Goal: Task Accomplishment & Management: Manage account settings

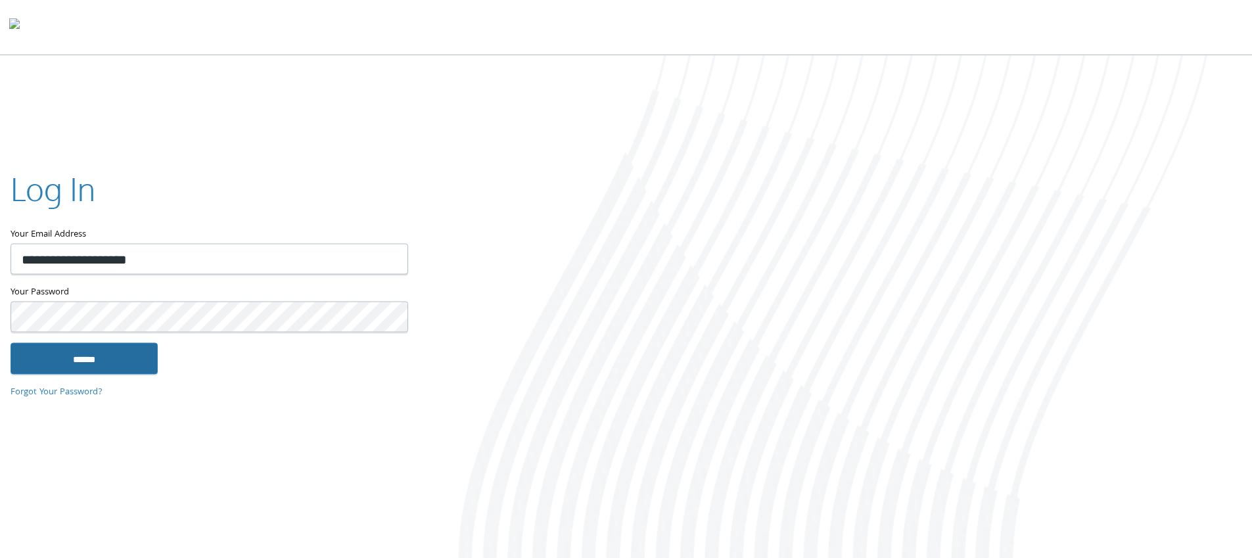
click at [105, 361] on input "******" at bounding box center [84, 358] width 147 height 32
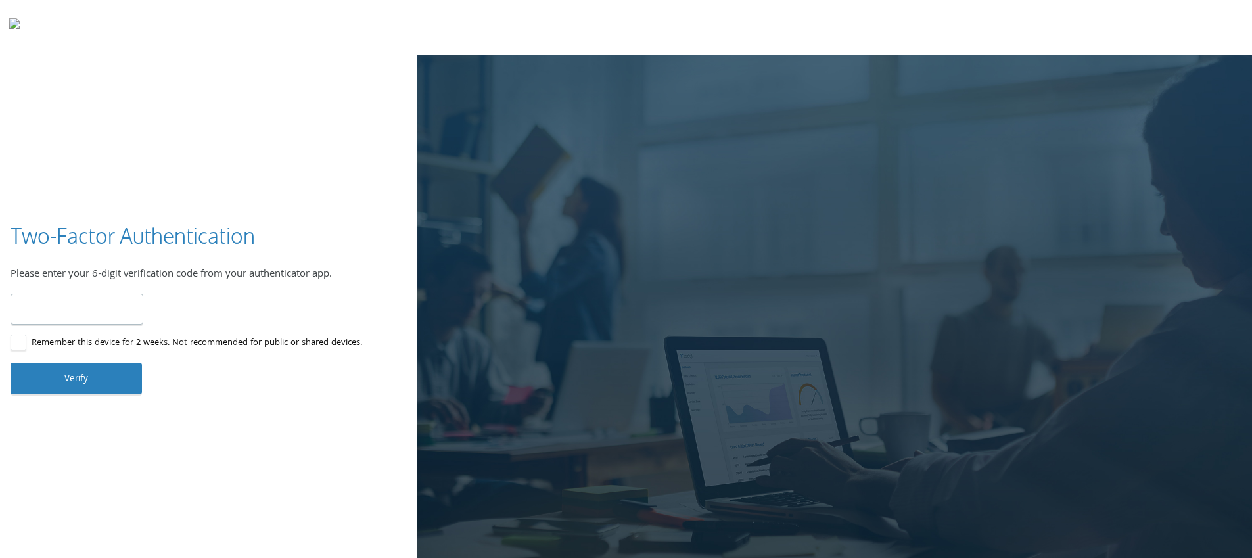
click at [118, 307] on input "number" at bounding box center [77, 309] width 133 height 31
type input "******"
click at [93, 378] on button "Verify" at bounding box center [76, 379] width 131 height 32
